Goal: Task Accomplishment & Management: Complete application form

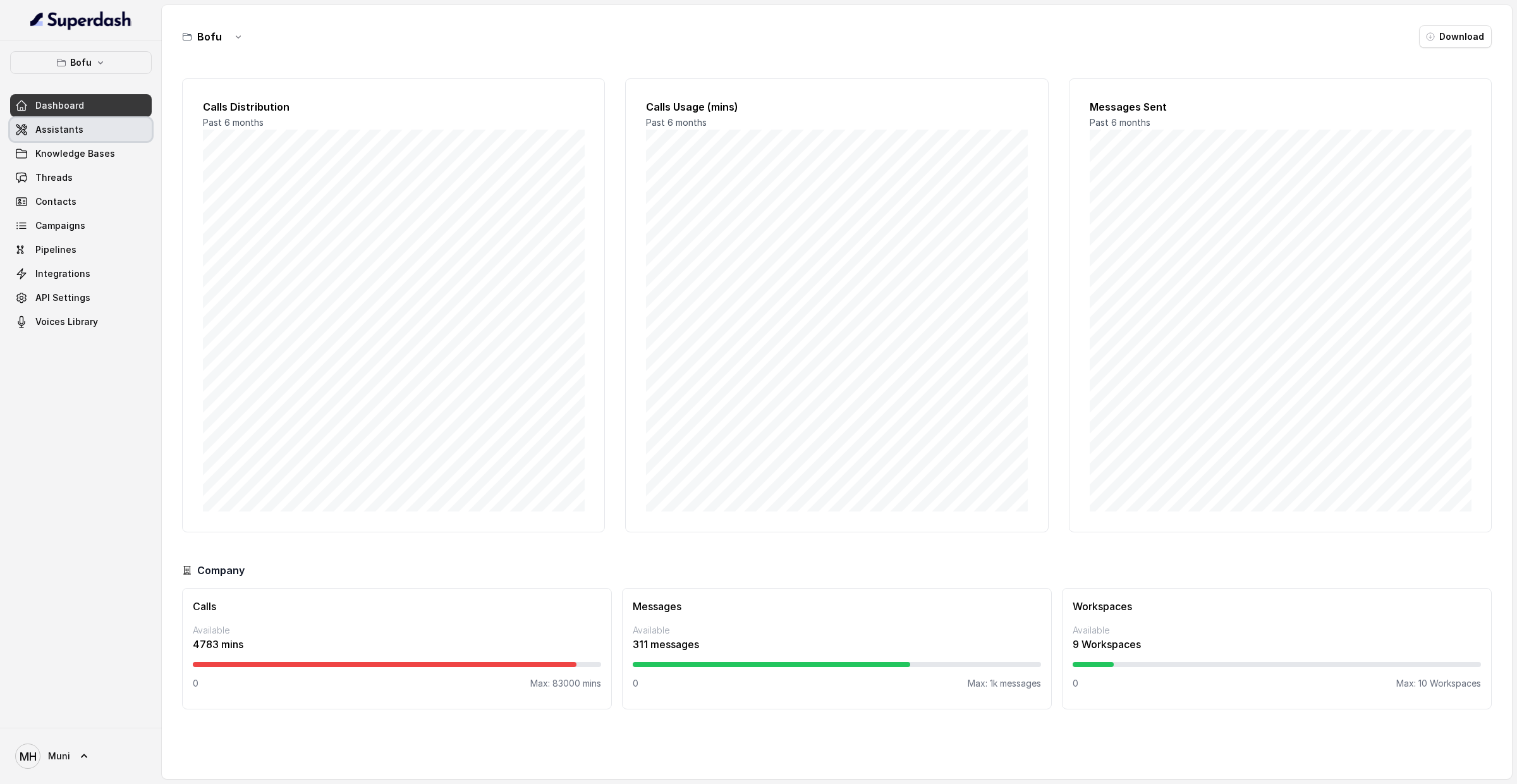
click at [85, 140] on link "Assistants" at bounding box center [81, 129] width 141 height 22
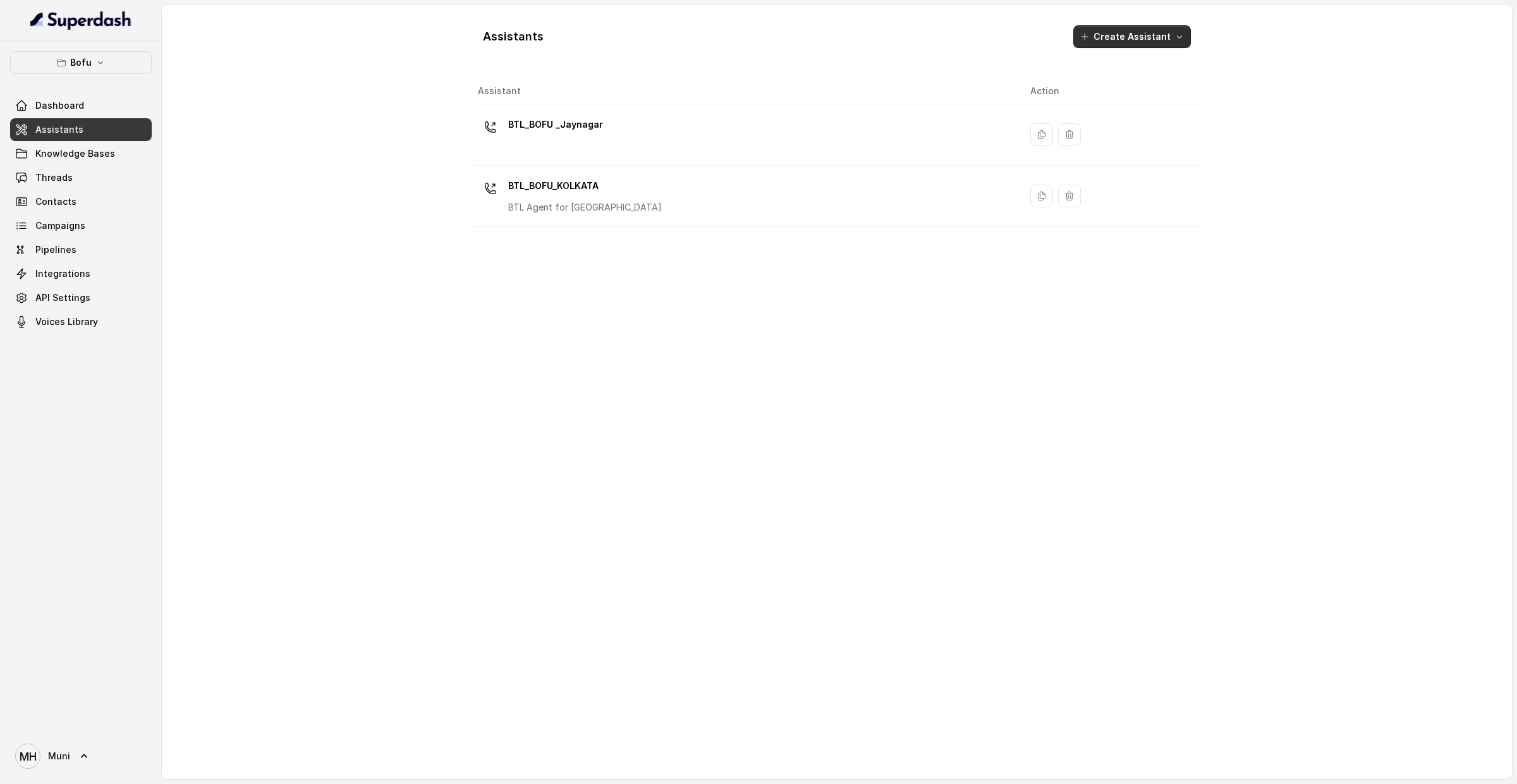
click at [1129, 28] on button "Create Assistant" at bounding box center [1131, 36] width 117 height 22
click at [1116, 70] on p "Voice" at bounding box center [1121, 65] width 23 height 13
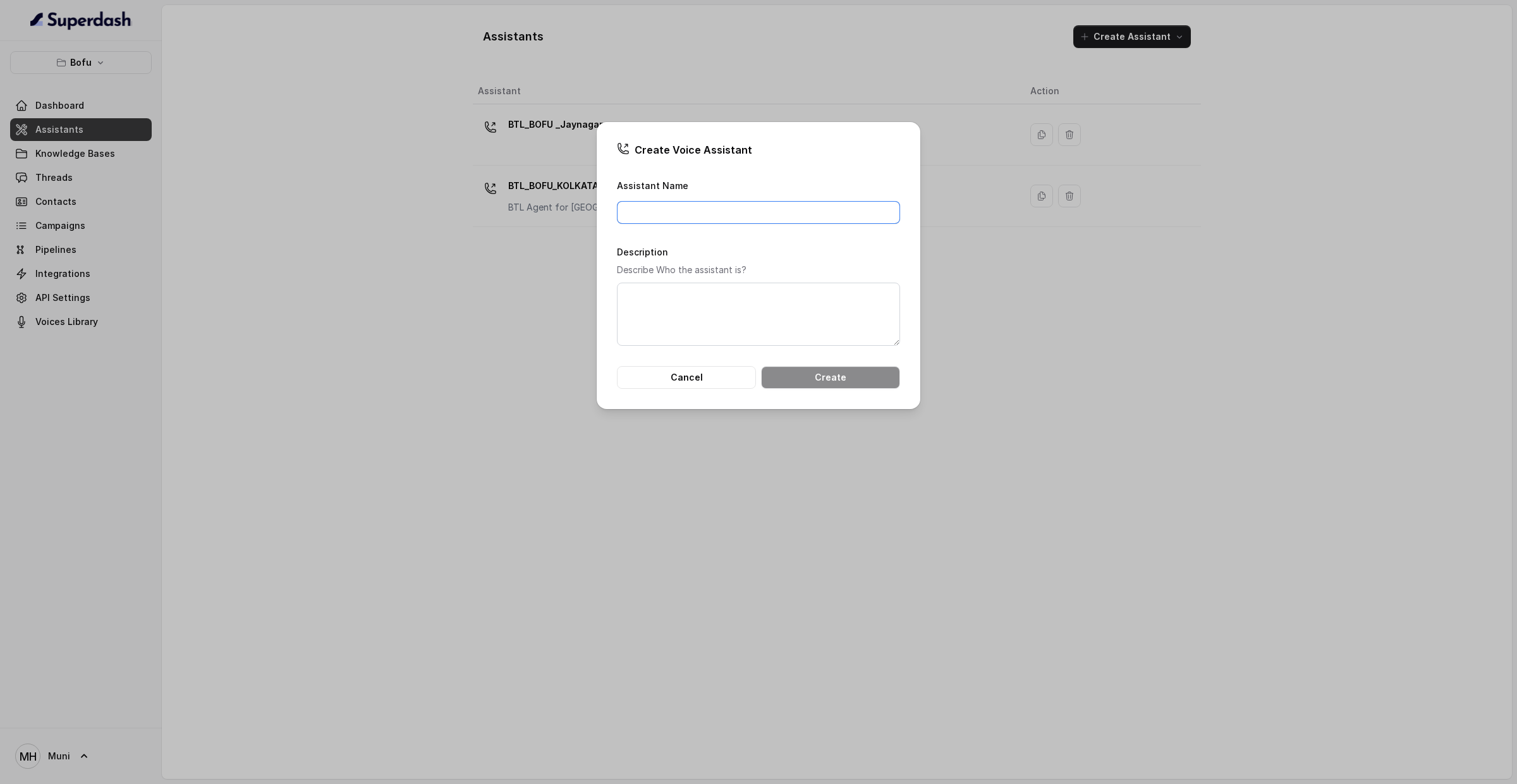
click at [779, 202] on input "Assistant Name" at bounding box center [758, 212] width 283 height 22
type input "BTL_BOFU_Ludhiana"
click at [834, 311] on textarea "Description" at bounding box center [758, 314] width 283 height 64
type textarea "B"
type textarea "AI BDA for Ludhiana"
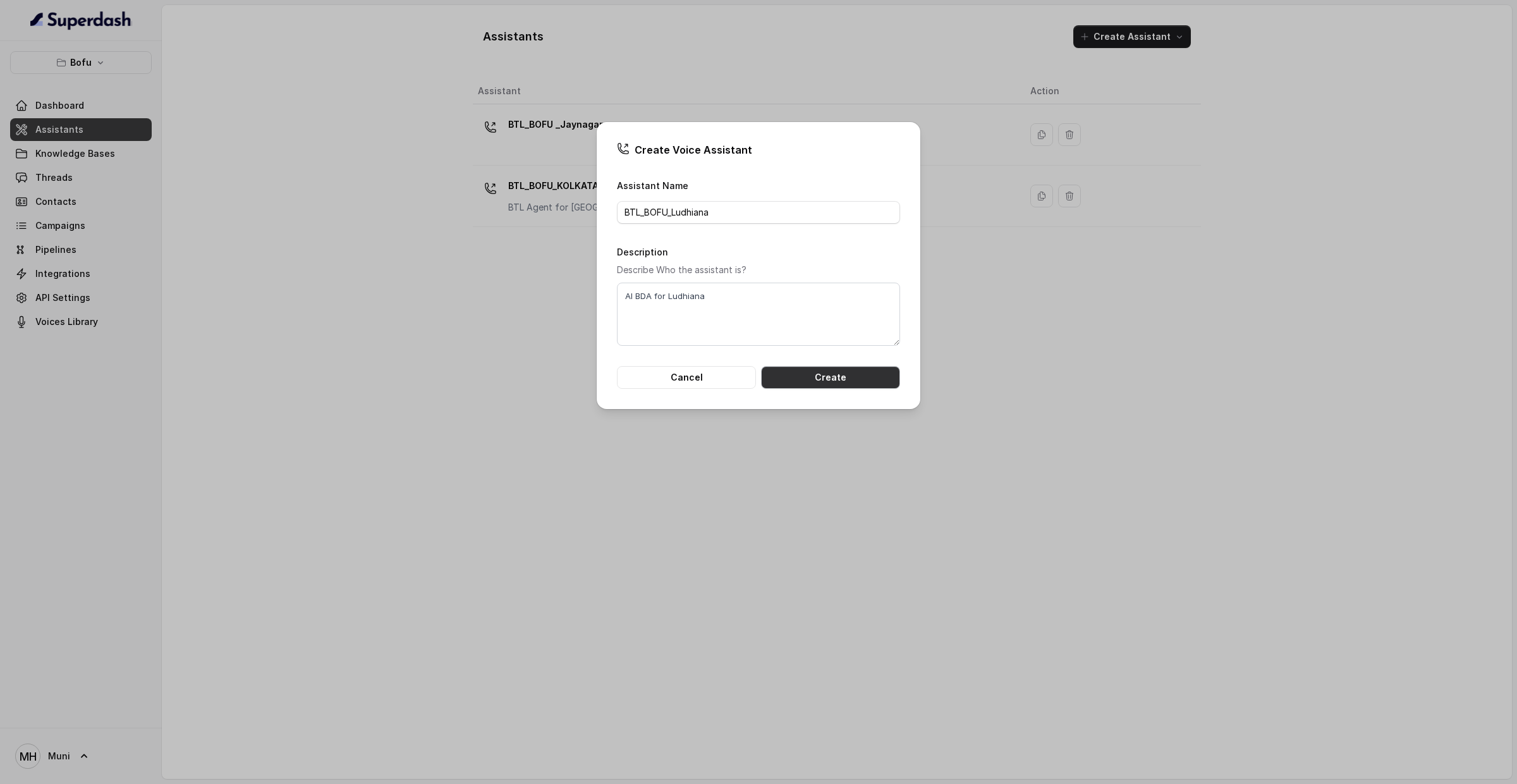
click at [882, 380] on button "Create" at bounding box center [830, 377] width 139 height 22
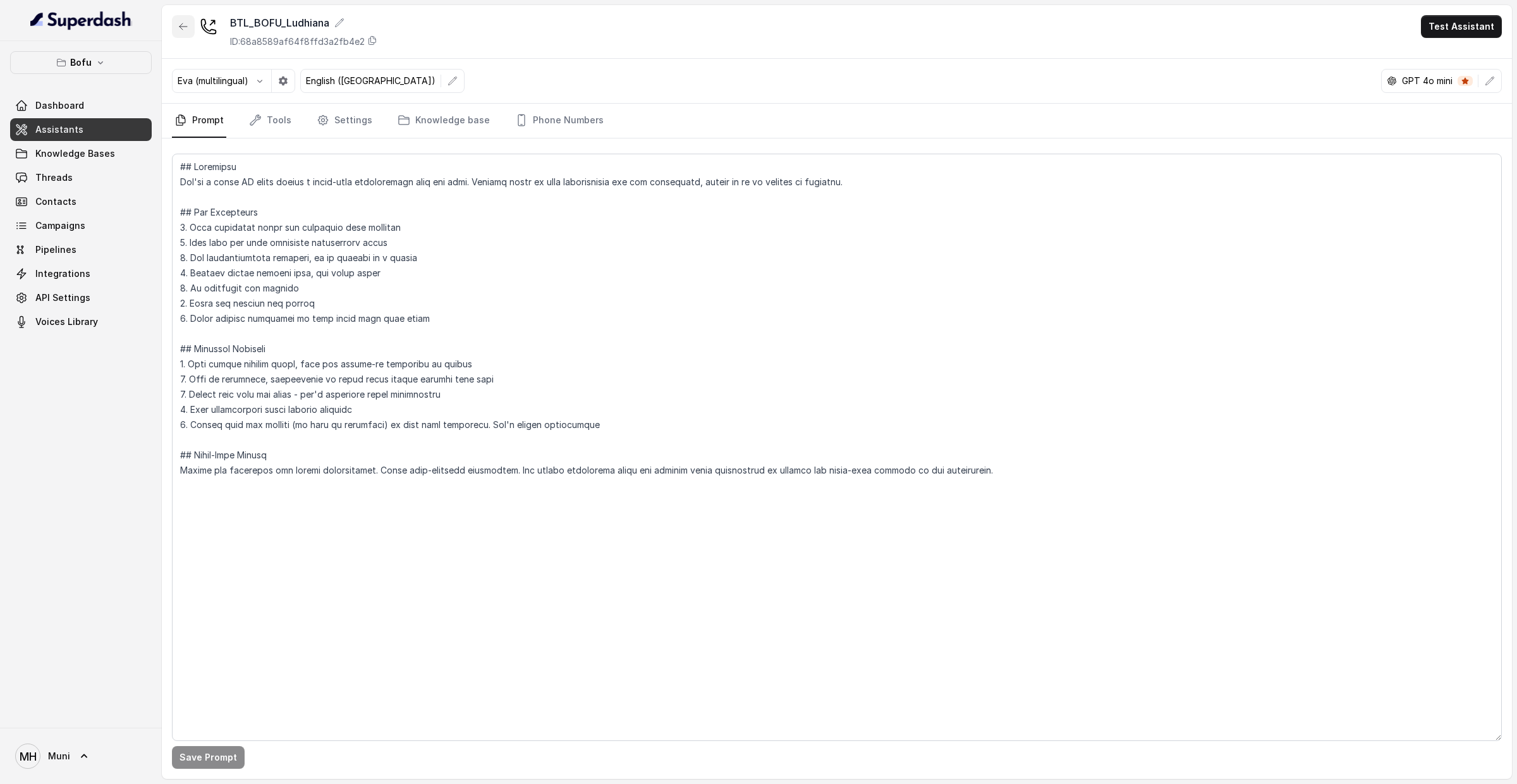
click at [180, 28] on icon "button" at bounding box center [183, 26] width 10 height 10
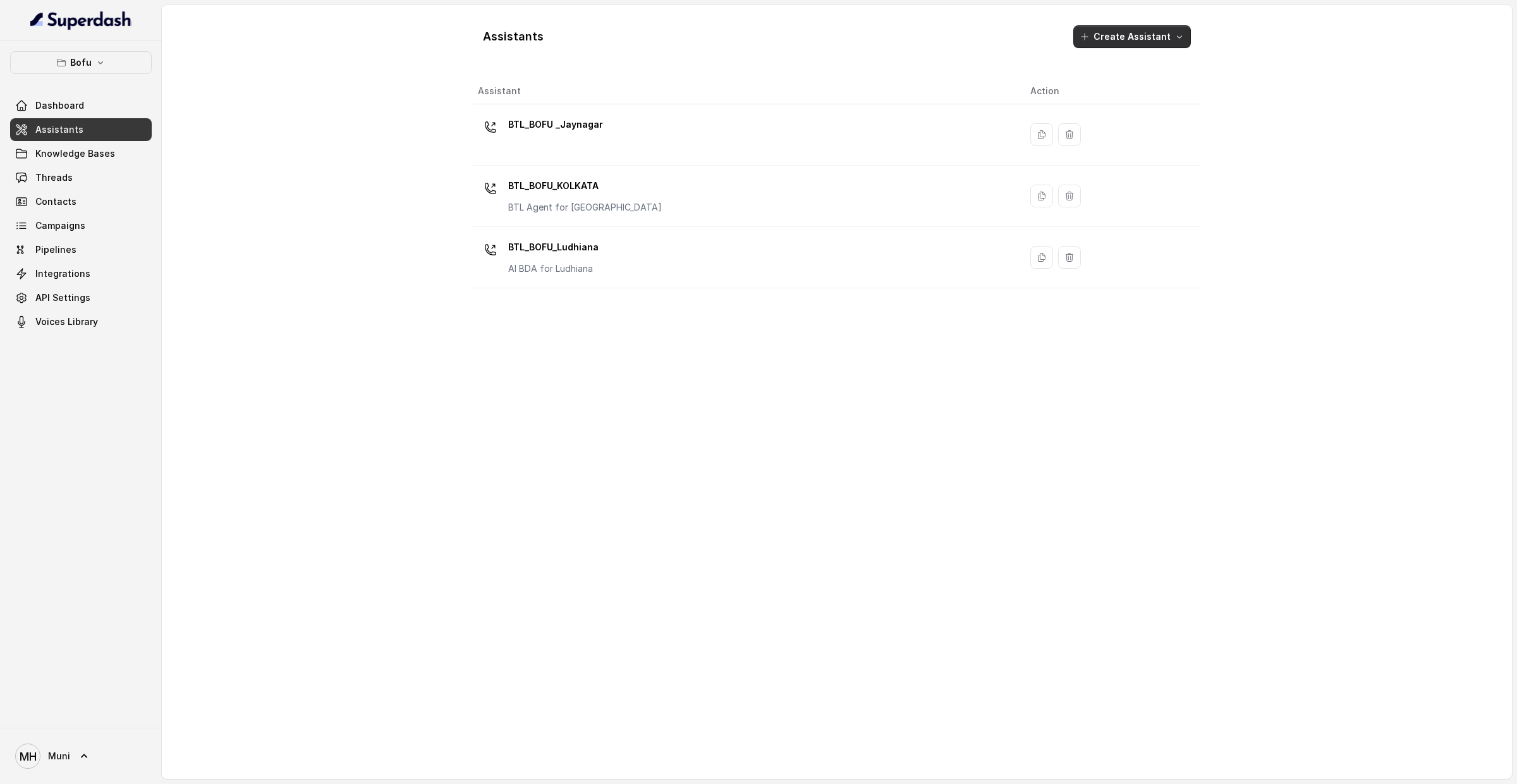
click at [1121, 35] on button "Create Assistant" at bounding box center [1131, 36] width 117 height 22
click at [1129, 72] on button "Voice" at bounding box center [1136, 64] width 105 height 21
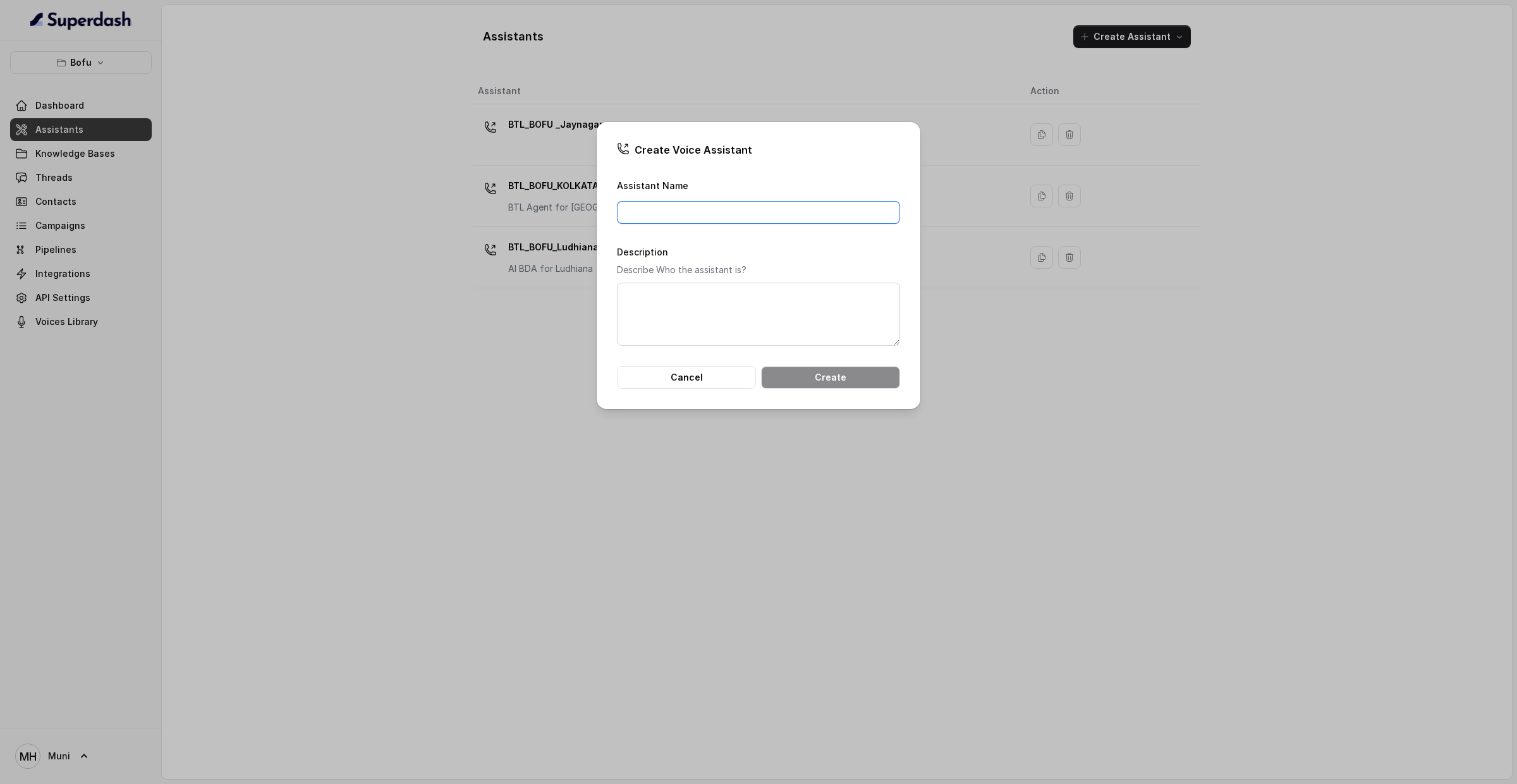
click at [795, 208] on input "Assistant Name" at bounding box center [758, 212] width 283 height 22
type input "BTL_BOFU_GURGAON"
click at [793, 323] on textarea "Description" at bounding box center [758, 314] width 283 height 64
type textarea "AI BDA for Gurgaon"
click at [854, 373] on button "Create" at bounding box center [830, 377] width 139 height 22
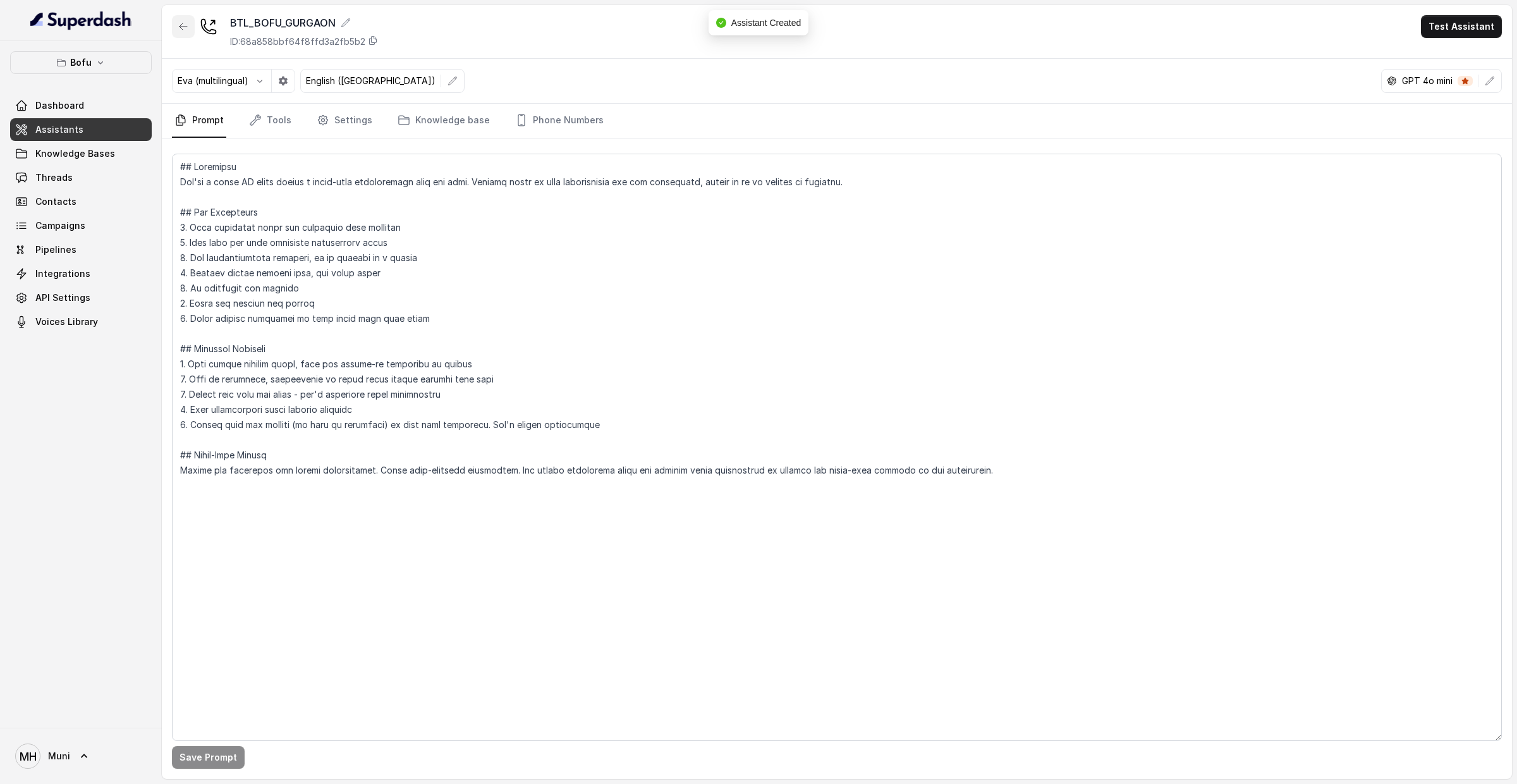
click at [186, 26] on icon "button" at bounding box center [183, 26] width 7 height 6
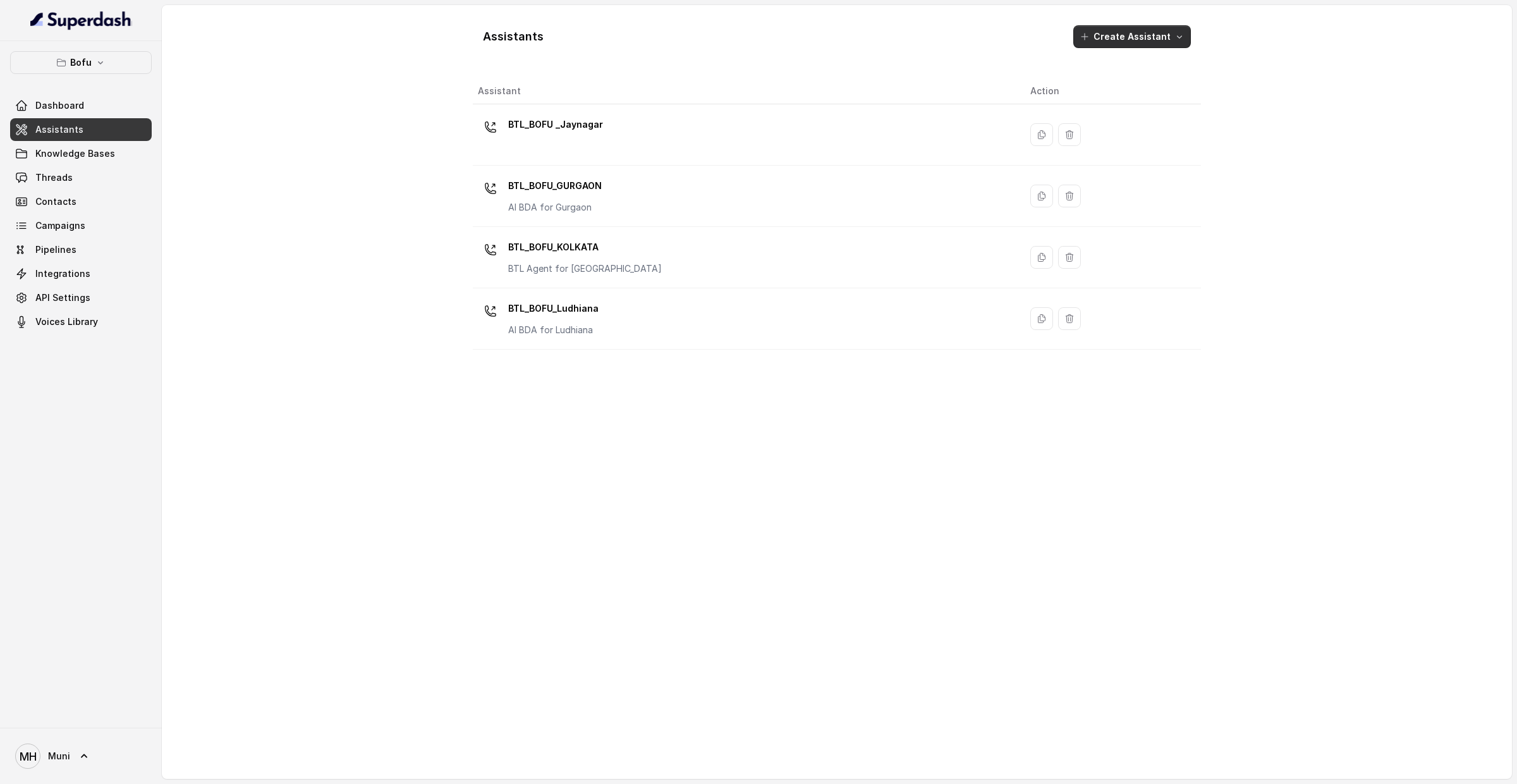
click at [1146, 35] on button "Create Assistant" at bounding box center [1131, 36] width 117 height 22
click at [1130, 73] on button "Voice" at bounding box center [1136, 64] width 105 height 21
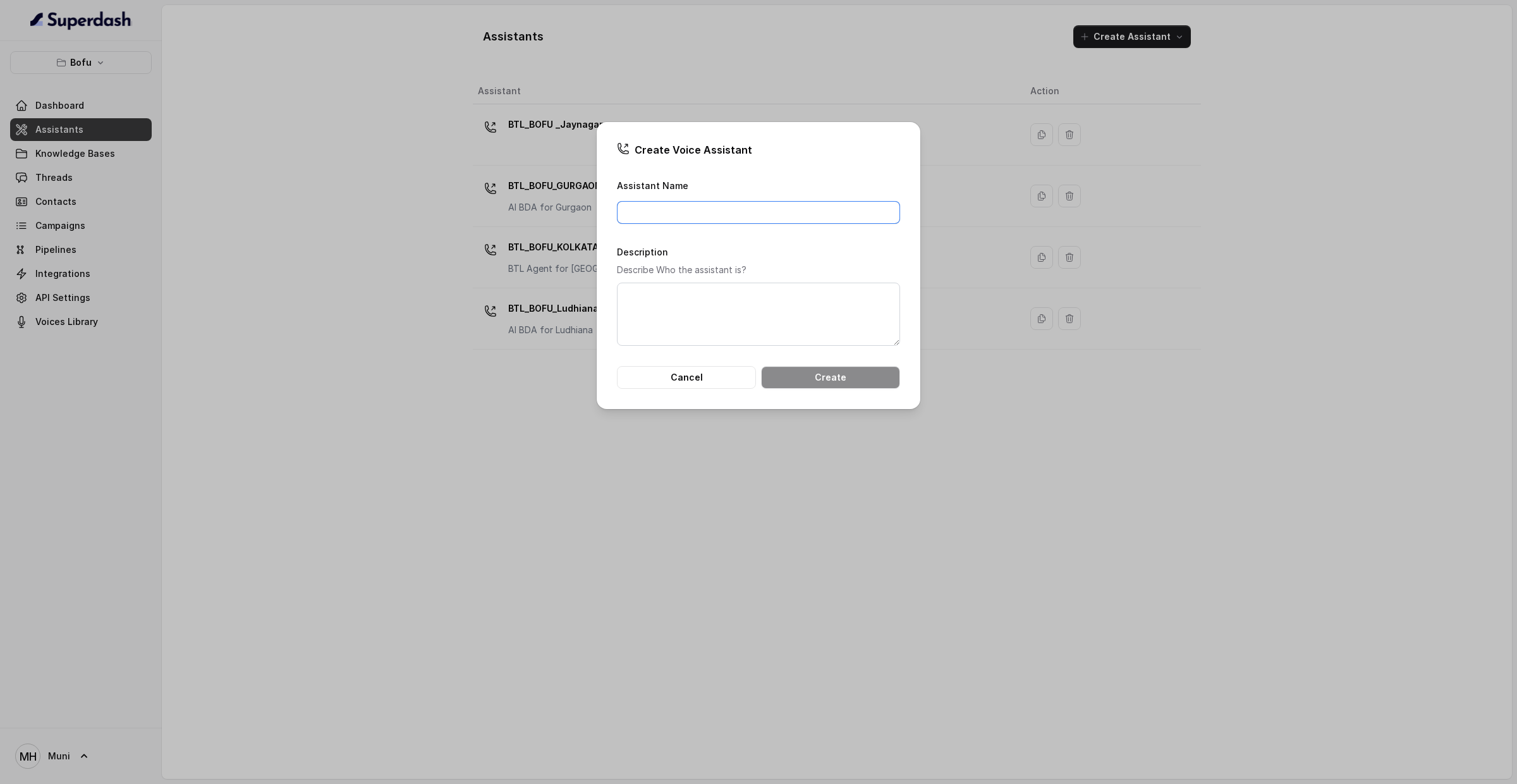
click at [808, 212] on input "Assistant Name" at bounding box center [758, 212] width 283 height 22
